Goal: Task Accomplishment & Management: Manage account settings

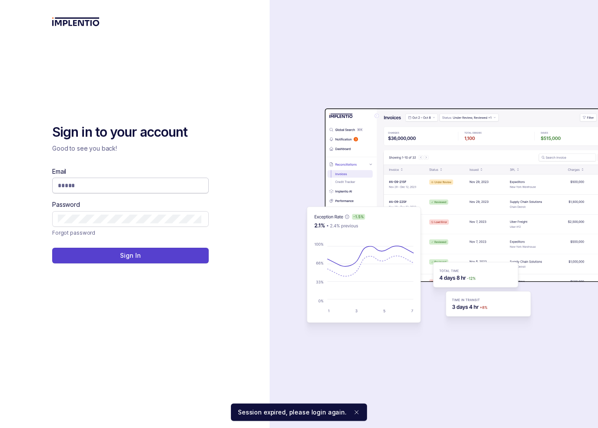
click at [113, 185] on input "Email" at bounding box center [130, 185] width 144 height 9
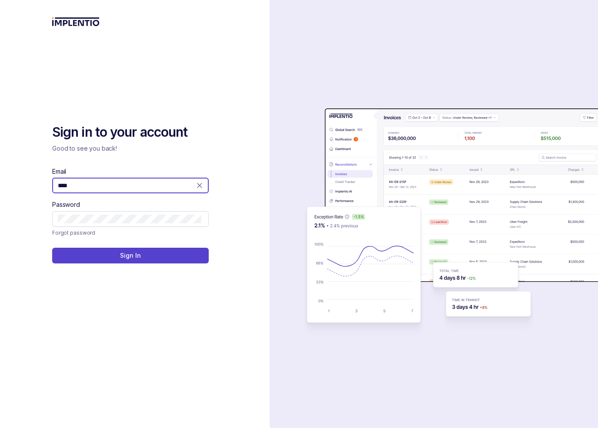
type input "**********"
